Goal: Task Accomplishment & Management: Manage account settings

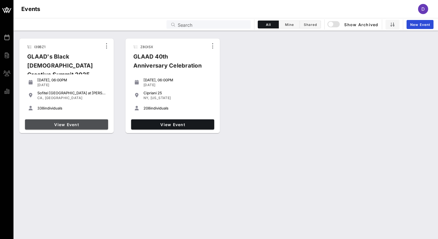
click at [78, 125] on span "View Event" at bounding box center [66, 124] width 79 height 5
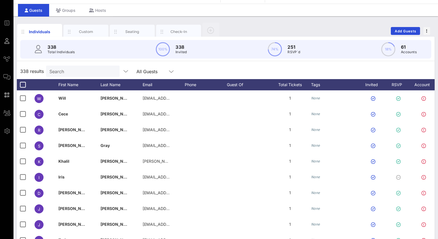
scroll to position [17, 0]
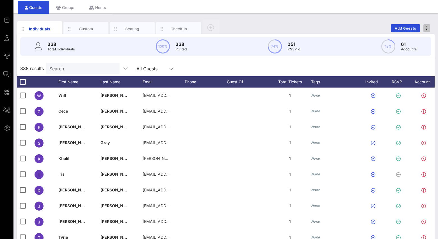
click at [428, 28] on span "button" at bounding box center [427, 28] width 7 height 4
click at [424, 37] on div "Export To CSV" at bounding box center [416, 37] width 27 height 4
click at [398, 28] on span "Add Guests" at bounding box center [406, 28] width 22 height 4
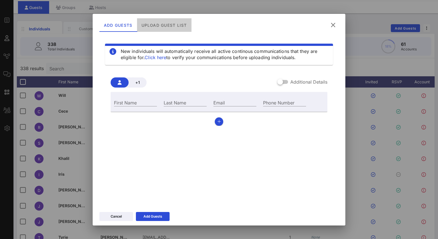
click at [167, 26] on div "Upload Guest List" at bounding box center [164, 24] width 55 height 13
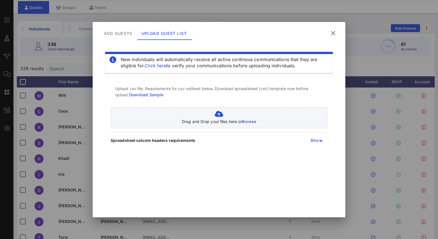
click at [155, 95] on link "Download Sample" at bounding box center [146, 94] width 35 height 5
click at [334, 34] on icon at bounding box center [333, 33] width 8 height 8
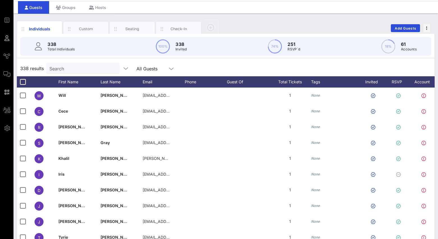
click at [67, 67] on input "Search" at bounding box center [82, 68] width 66 height 7
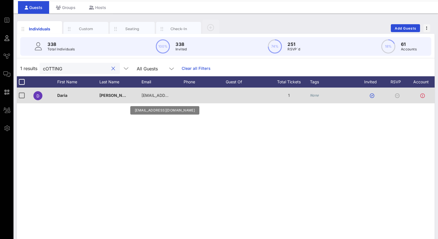
scroll to position [0, 20]
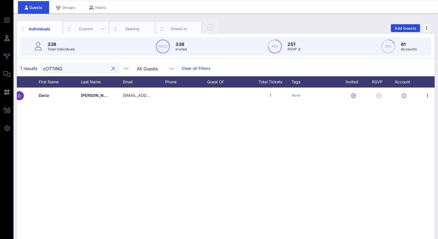
type input "cOTTING"
click at [92, 33] on div "Custom" at bounding box center [85, 29] width 45 height 14
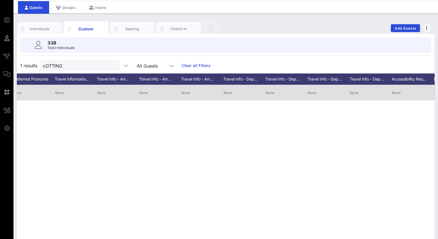
scroll to position [0, 0]
